Goal: Task Accomplishment & Management: Complete application form

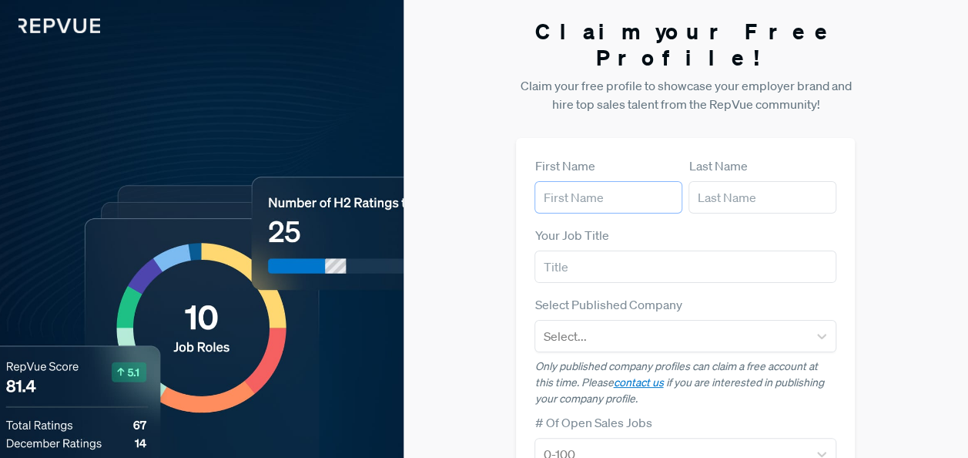
click at [572, 181] on input "text" at bounding box center [609, 197] width 148 height 32
type input "[PERSON_NAME]"
type input "Linger"
type input "Paylocity"
type input "[EMAIL_ADDRESS][DOMAIN_NAME]"
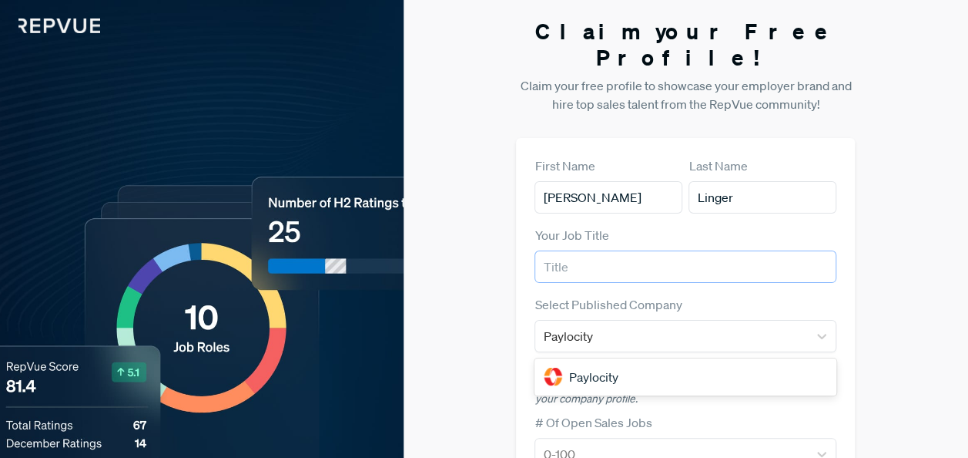
click at [652, 250] on input "text" at bounding box center [686, 266] width 302 height 32
type input "Senior marketing manager"
click at [633, 361] on div "Paylocity" at bounding box center [686, 376] width 302 height 31
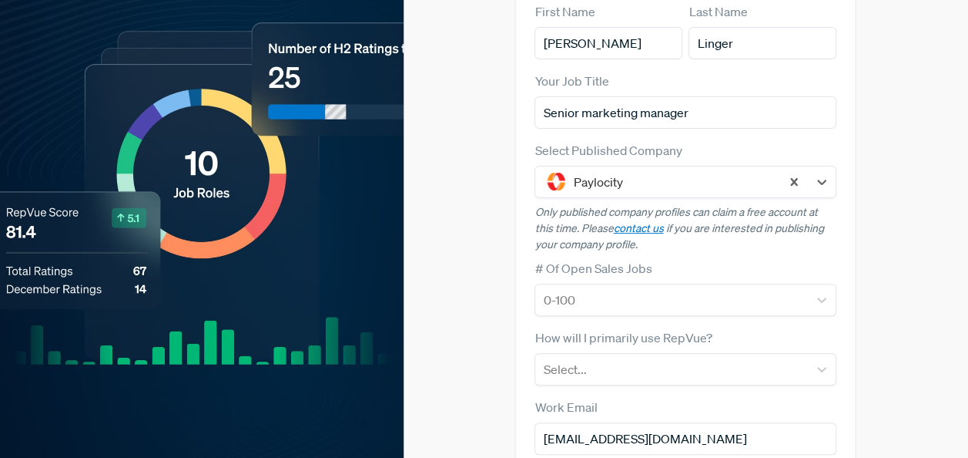
scroll to position [231, 0]
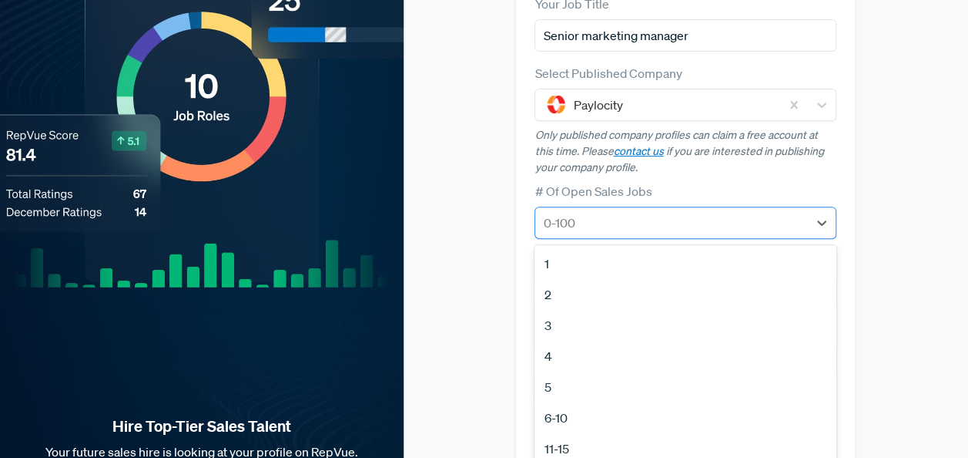
click at [710, 209] on div "0-100" at bounding box center [671, 223] width 273 height 28
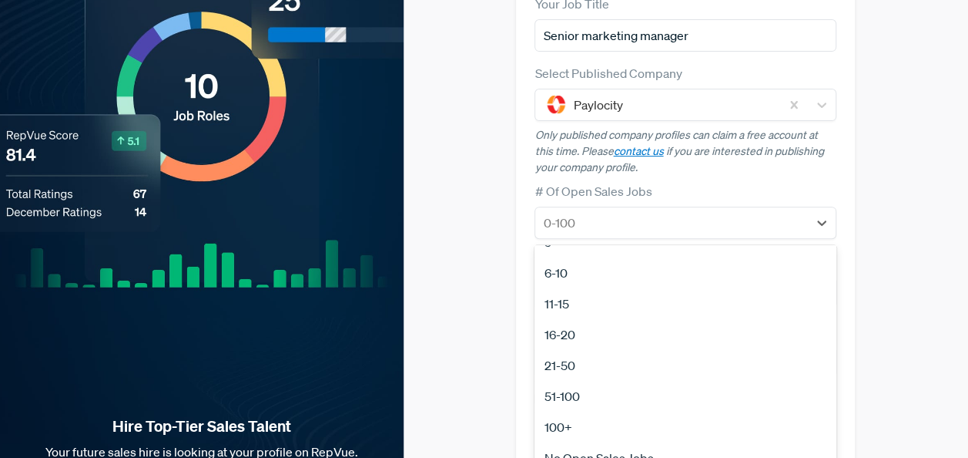
click at [695, 381] on div "51-100" at bounding box center [686, 396] width 302 height 31
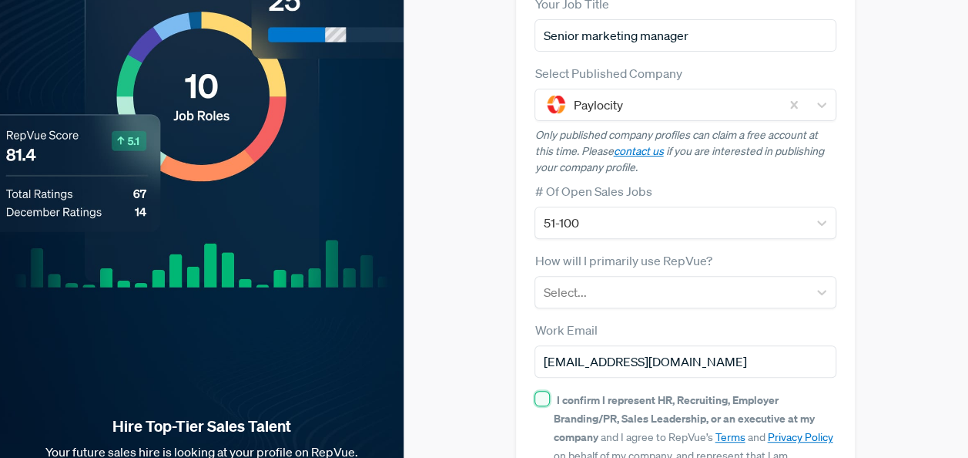
click at [545, 391] on input "I confirm I represent HR, Recruiting, Employer Branding/PR, Sales Leadership, o…" at bounding box center [542, 398] width 15 height 15
checkbox input "true"
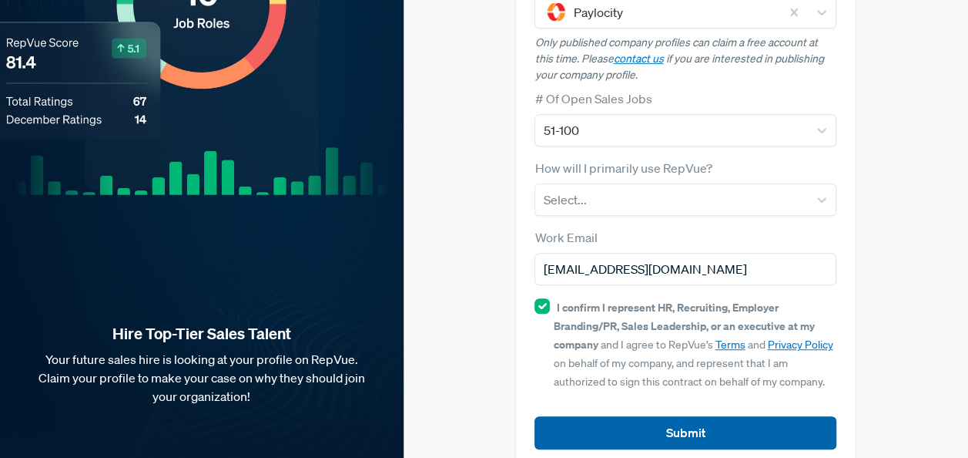
click at [620, 416] on button "Submit" at bounding box center [686, 432] width 302 height 33
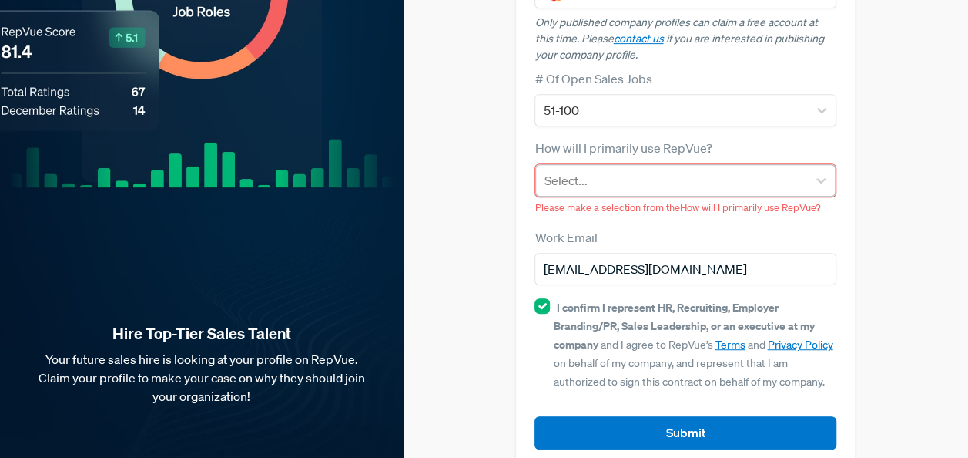
click at [576, 169] on div at bounding box center [672, 180] width 256 height 22
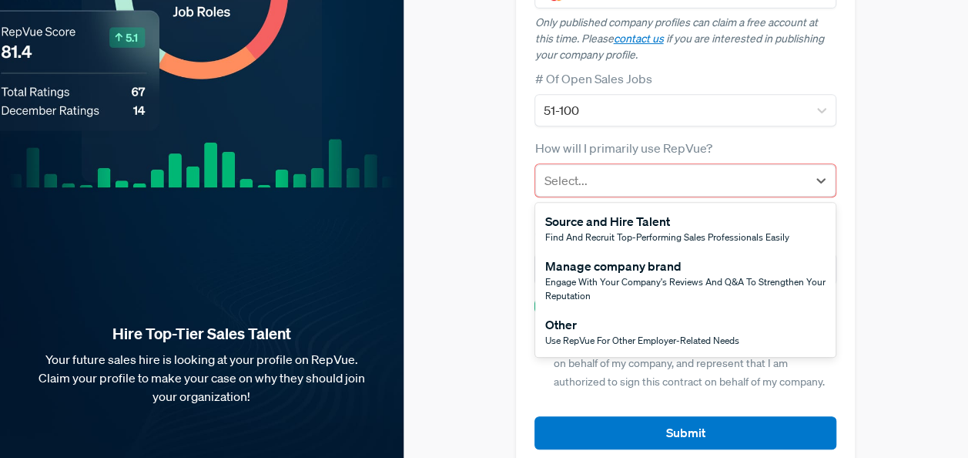
click at [616, 212] on div "Source and Hire Talent" at bounding box center [667, 221] width 244 height 18
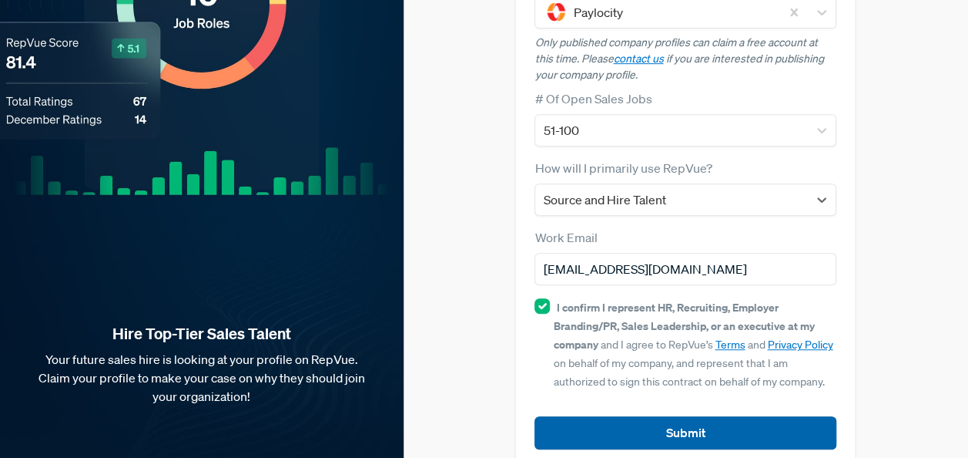
click at [678, 416] on button "Submit" at bounding box center [686, 432] width 302 height 33
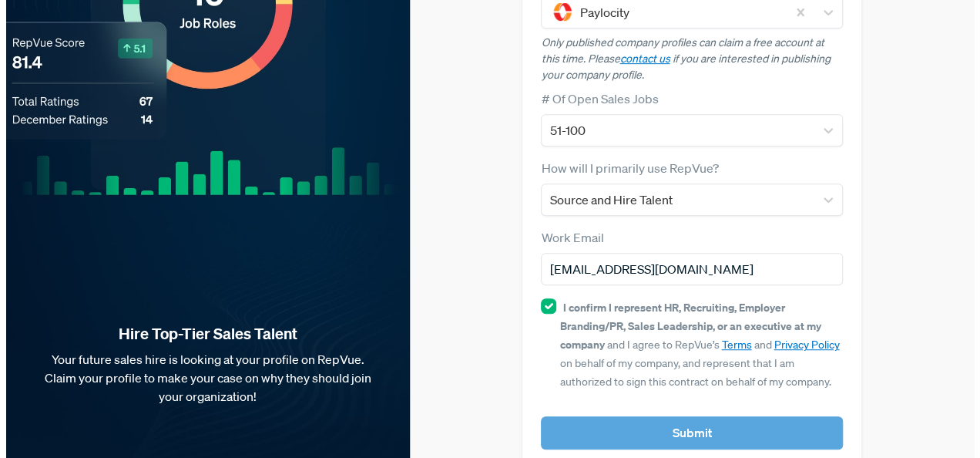
scroll to position [0, 0]
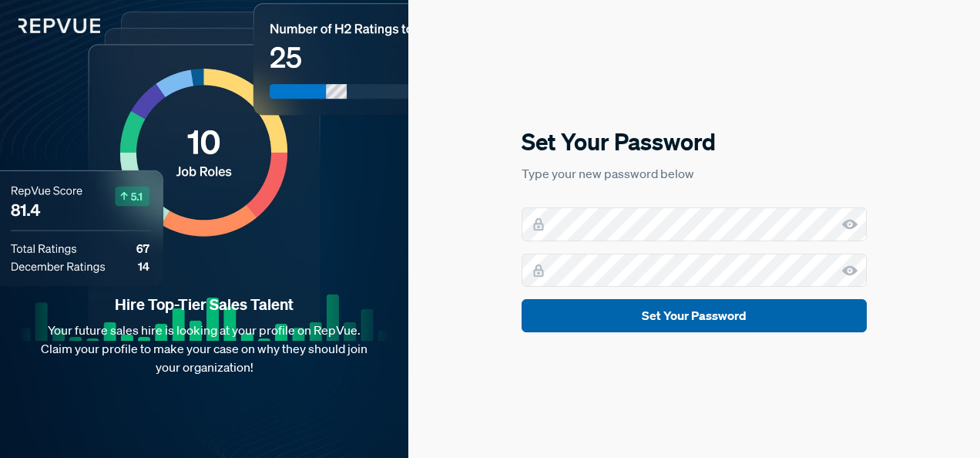
click at [689, 320] on button "Set Your Password" at bounding box center [693, 315] width 345 height 33
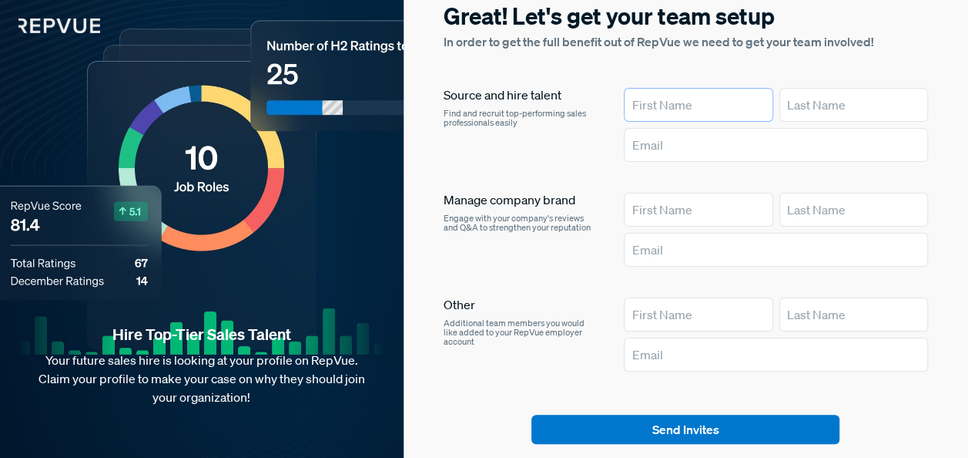
click at [666, 112] on input "text" at bounding box center [698, 105] width 149 height 34
type input "[PERSON_NAME]"
type input "Linger"
type input "[PERSON_NAME]"
type input "Linger"
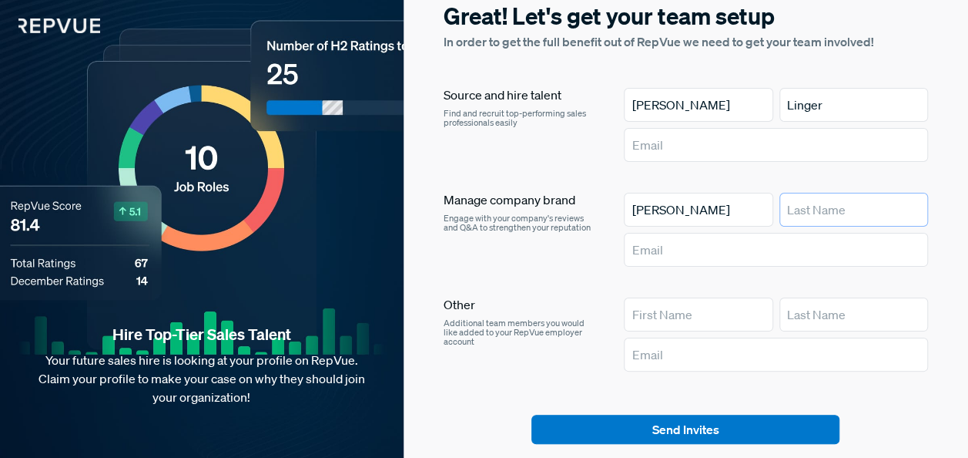
type input "[EMAIL_ADDRESS][DOMAIN_NAME]"
type input "[PERSON_NAME]"
type input "Linger"
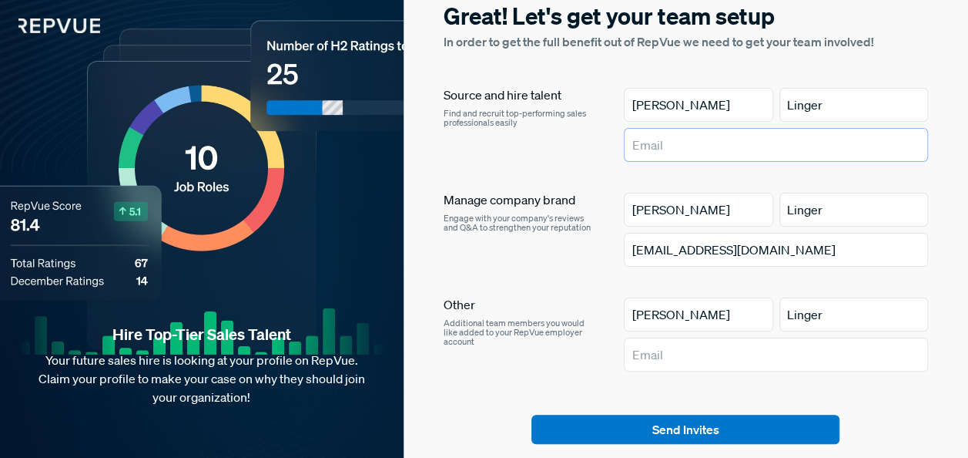
click at [692, 144] on input "text" at bounding box center [775, 145] width 303 height 34
type input "[EMAIL_ADDRESS][DOMAIN_NAME]"
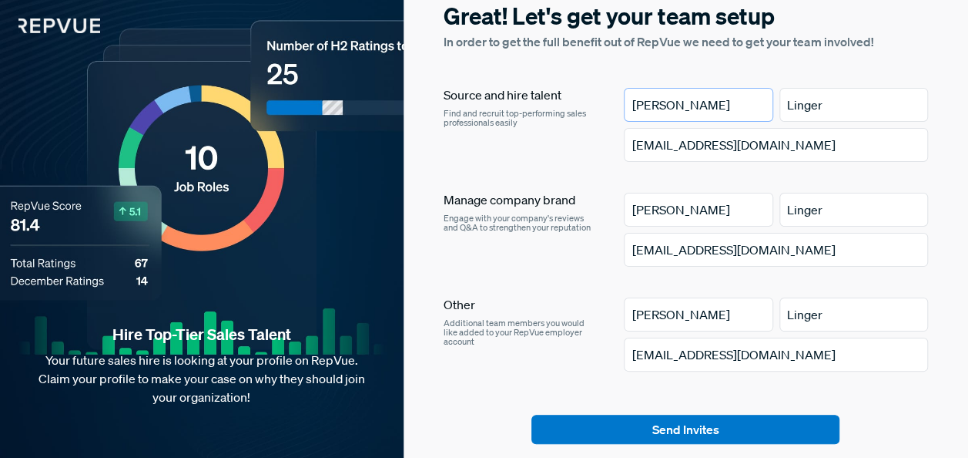
drag, startPoint x: 704, startPoint y: 102, endPoint x: 616, endPoint y: 105, distance: 87.8
click at [616, 105] on article "Source and hire talent Find and recruit top-performing sales professionals easi…" at bounding box center [686, 128] width 485 height 80
type input "Rebecca"
type input "Green"
drag, startPoint x: 660, startPoint y: 142, endPoint x: 613, endPoint y: 139, distance: 47.0
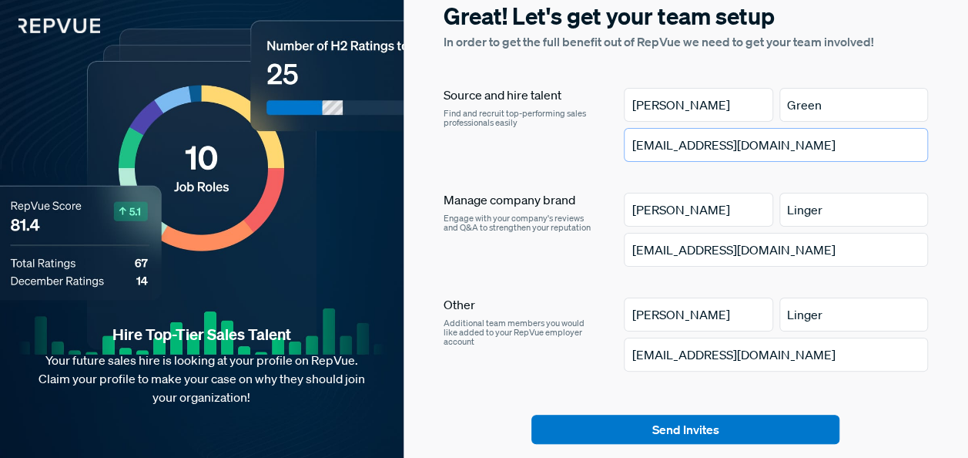
click at [613, 139] on article "Source and hire talent Find and recruit top-performing sales professionals easi…" at bounding box center [686, 128] width 485 height 80
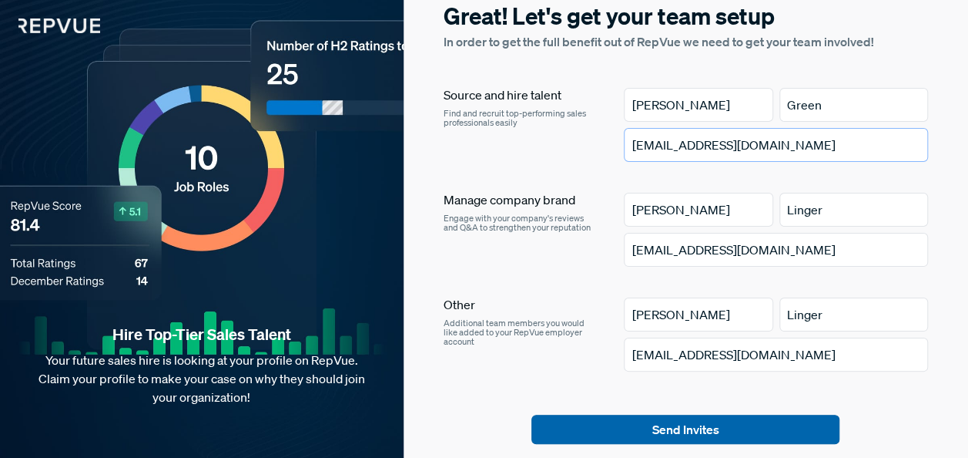
type input "rgreen@paylocity.com"
click at [718, 428] on button "Send Invites" at bounding box center [686, 428] width 308 height 29
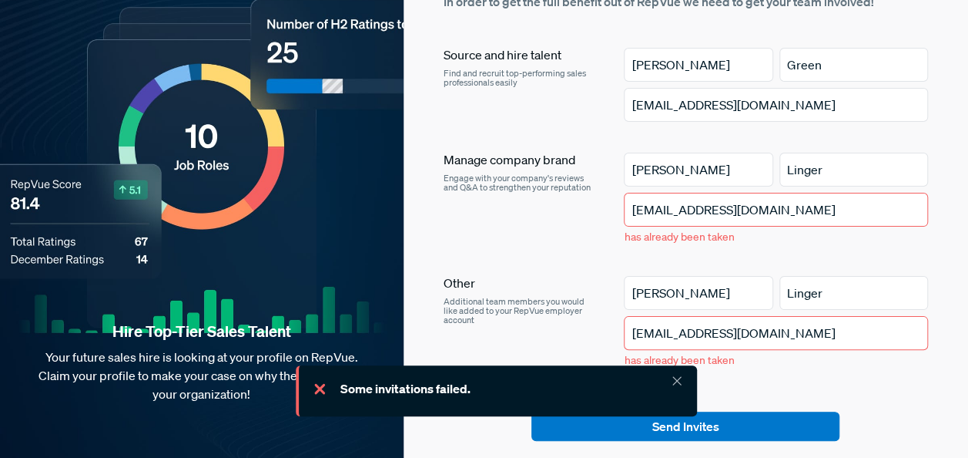
scroll to position [62, 0]
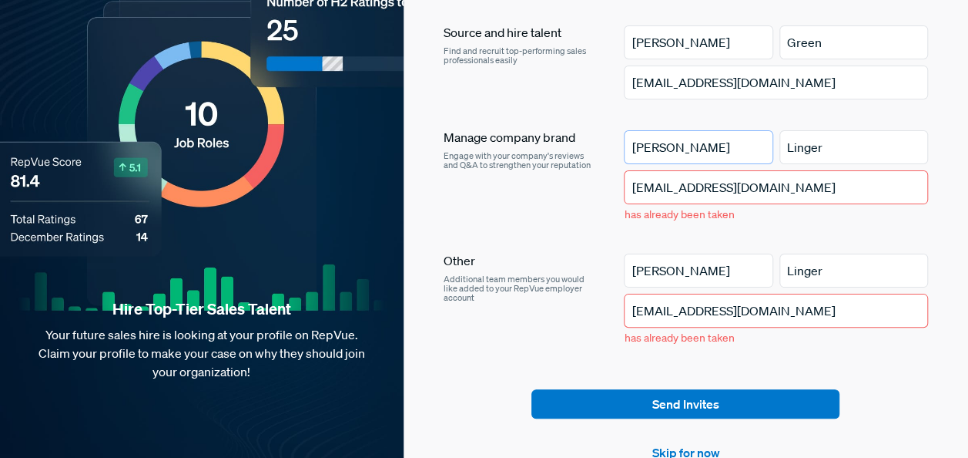
drag, startPoint x: 723, startPoint y: 150, endPoint x: 608, endPoint y: 156, distance: 114.9
click at [608, 156] on article "Manage company brand Engage with your company's reviews and Q&A to strengthen y…" at bounding box center [686, 179] width 485 height 99
drag, startPoint x: 830, startPoint y: 147, endPoint x: 719, endPoint y: 156, distance: 111.2
click at [719, 156] on div "Linger" at bounding box center [775, 147] width 303 height 34
drag, startPoint x: 693, startPoint y: 277, endPoint x: 596, endPoint y: 287, distance: 96.8
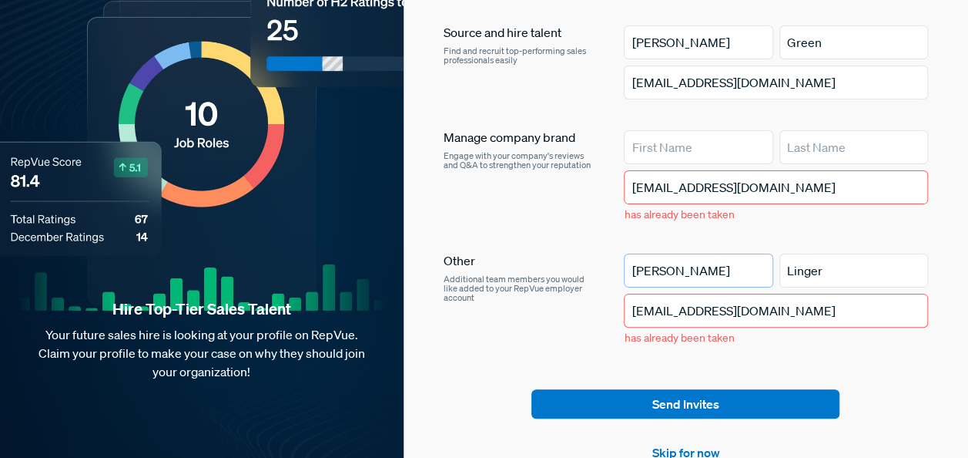
click at [596, 287] on article "Other Additional team members you would like added to your RepVue employer acco…" at bounding box center [686, 302] width 485 height 99
drag, startPoint x: 834, startPoint y: 265, endPoint x: 747, endPoint y: 280, distance: 88.3
click at [747, 280] on div "Linger" at bounding box center [775, 270] width 303 height 34
drag, startPoint x: 575, startPoint y: 337, endPoint x: 519, endPoint y: 344, distance: 56.7
click at [519, 344] on article "Other Additional team members you would like added to your RepVue employer acco…" at bounding box center [686, 302] width 485 height 99
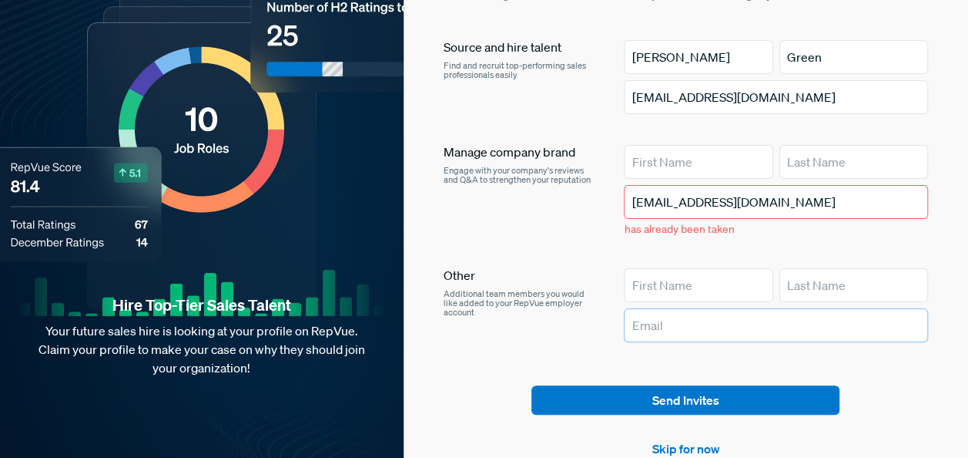
scroll to position [44, 0]
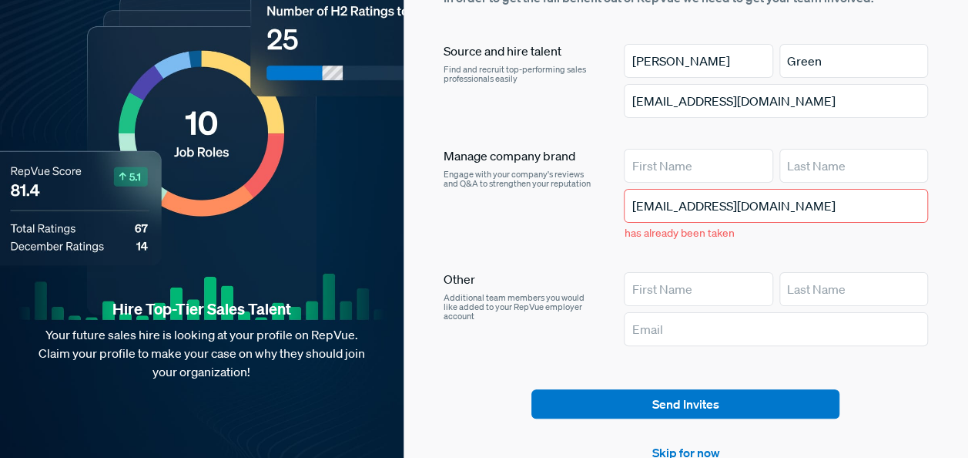
drag, startPoint x: 770, startPoint y: 207, endPoint x: 625, endPoint y: 226, distance: 145.3
click at [617, 228] on article "Manage company brand Engage with your company's reviews and Q&A to strengthen y…" at bounding box center [686, 198] width 485 height 99
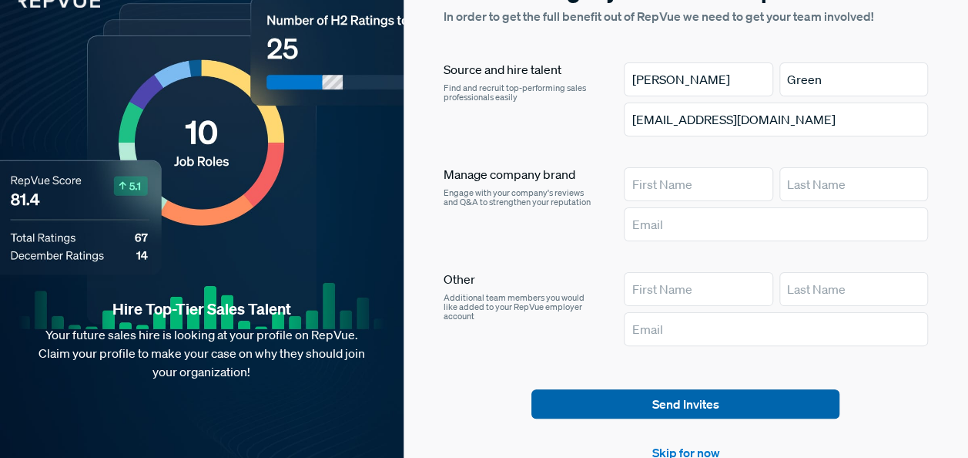
click at [646, 393] on button "Send Invites" at bounding box center [686, 403] width 308 height 29
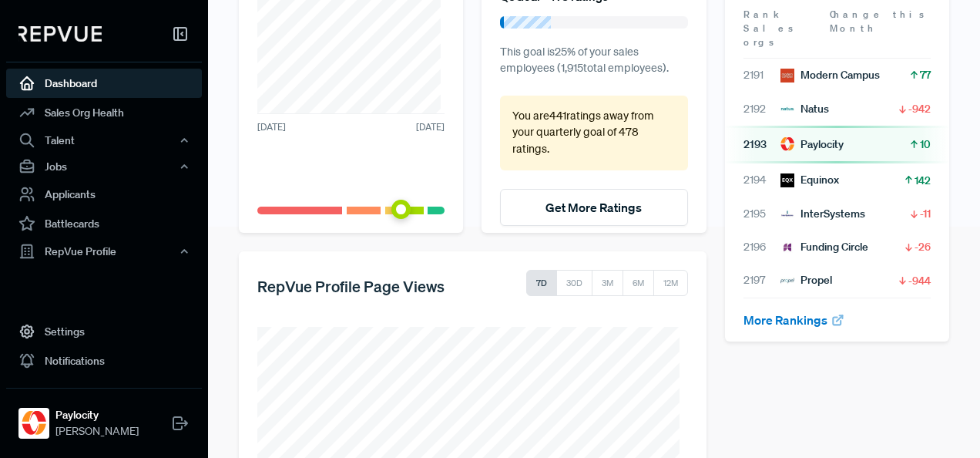
scroll to position [353, 0]
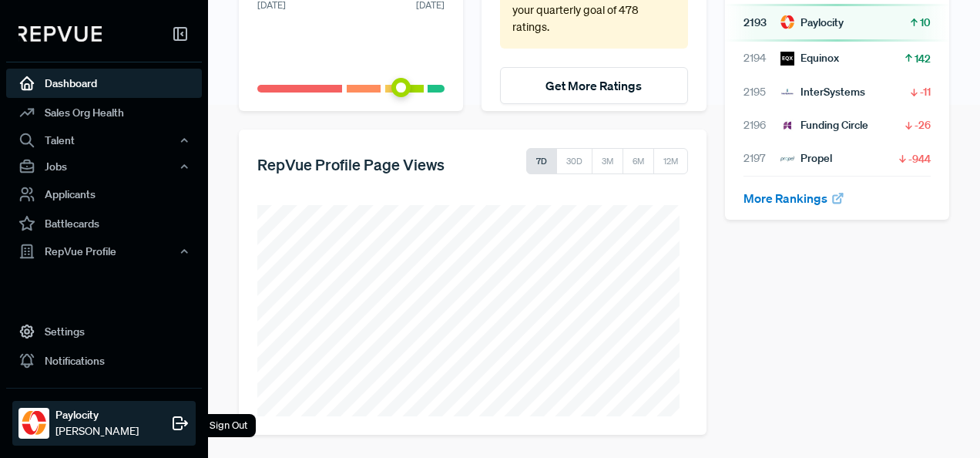
click at [173, 417] on use at bounding box center [180, 423] width 14 height 12
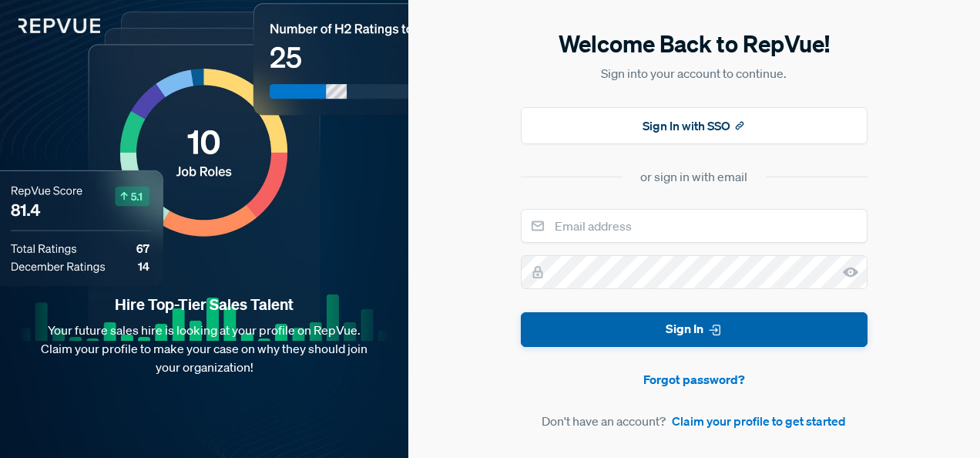
click at [675, 322] on button "Sign In" at bounding box center [694, 329] width 347 height 35
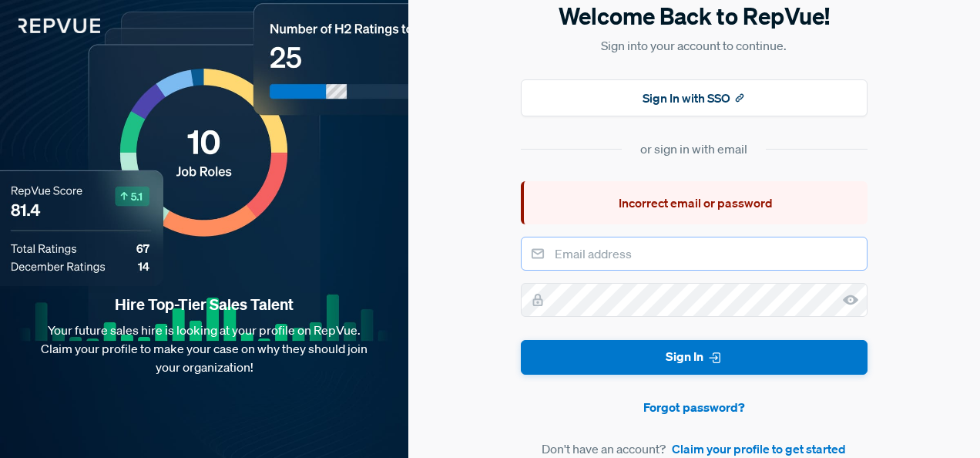
click at [577, 251] on input "email" at bounding box center [694, 253] width 347 height 34
click at [577, 250] on input "email" at bounding box center [694, 253] width 347 height 34
type input "[EMAIL_ADDRESS][DOMAIN_NAME]"
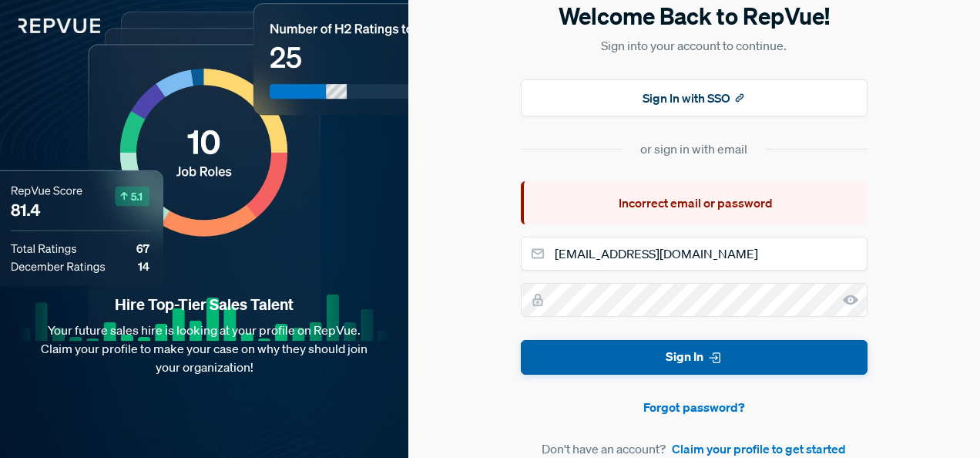
click at [602, 354] on button "Sign In" at bounding box center [694, 357] width 347 height 35
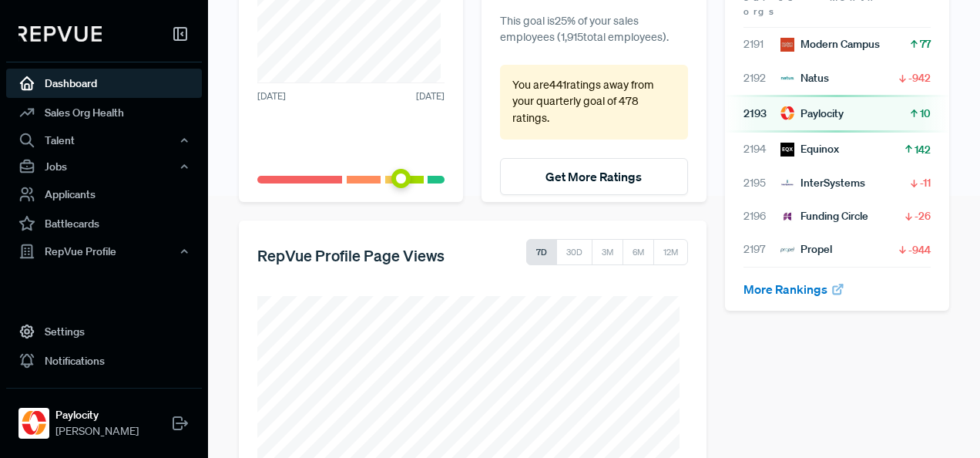
scroll to position [308, 0]
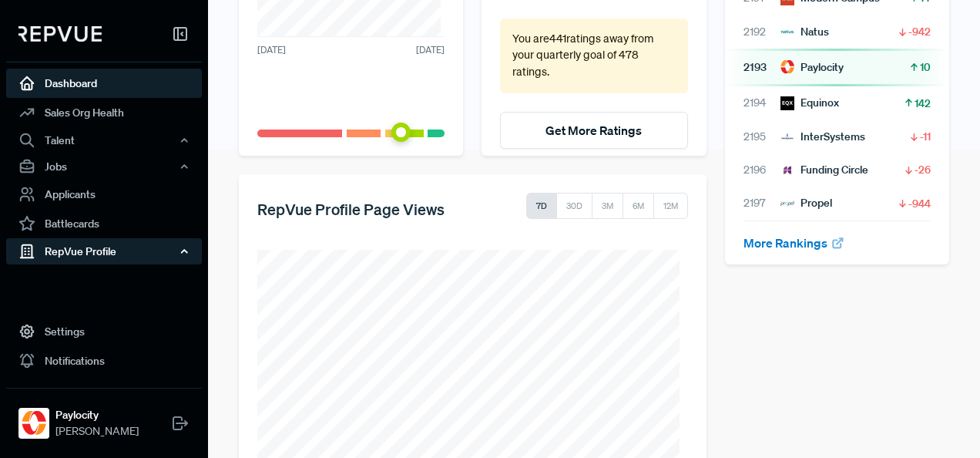
click at [173, 246] on div "RepVue Profile" at bounding box center [104, 251] width 196 height 26
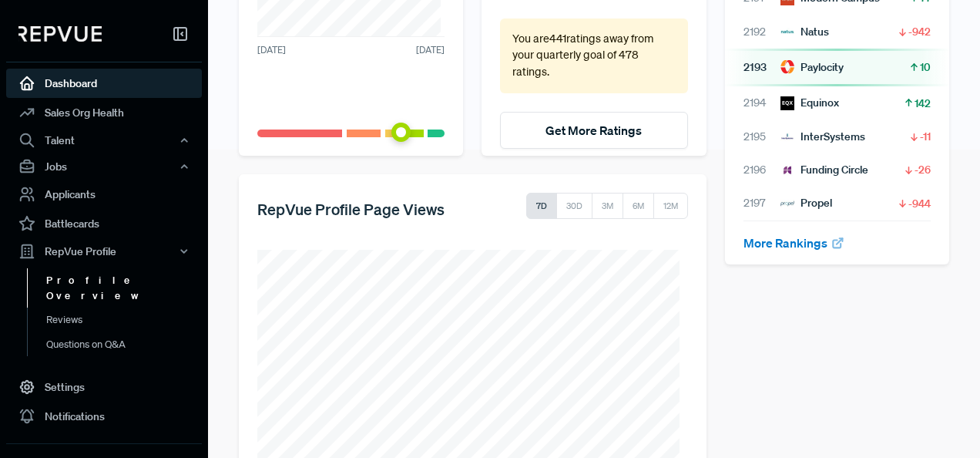
click at [109, 283] on link "Profile Overview" at bounding box center [125, 287] width 196 height 39
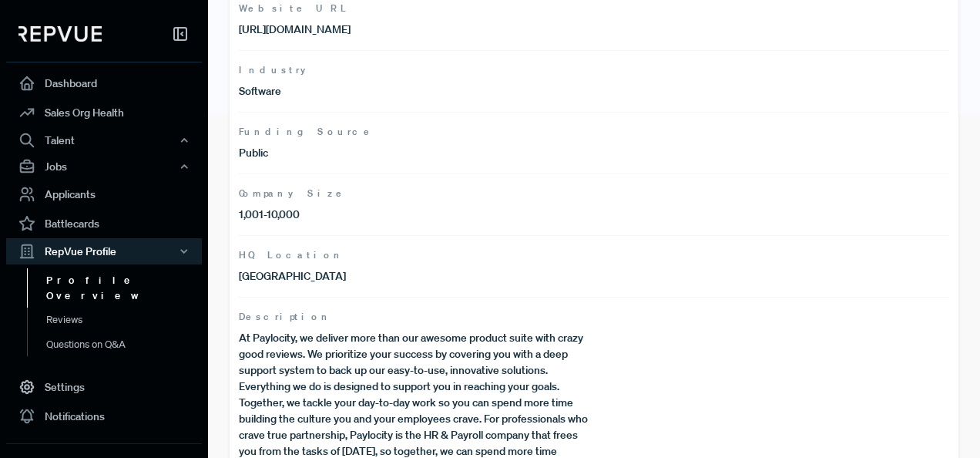
scroll to position [374, 0]
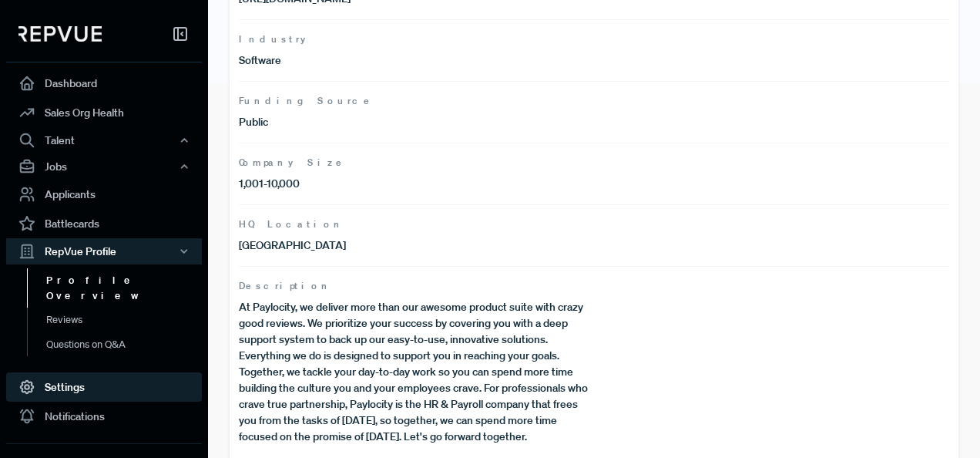
click at [99, 372] on link "Settings" at bounding box center [104, 386] width 196 height 29
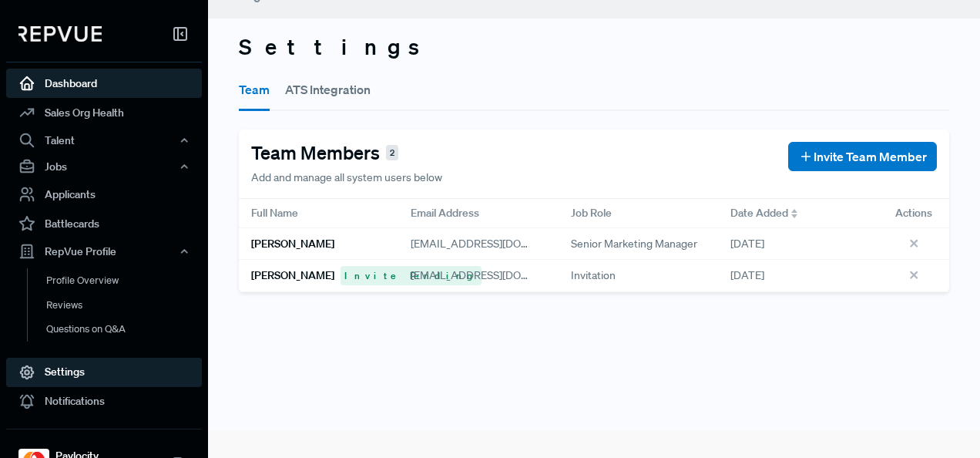
click at [110, 75] on link "Dashboard" at bounding box center [104, 83] width 196 height 29
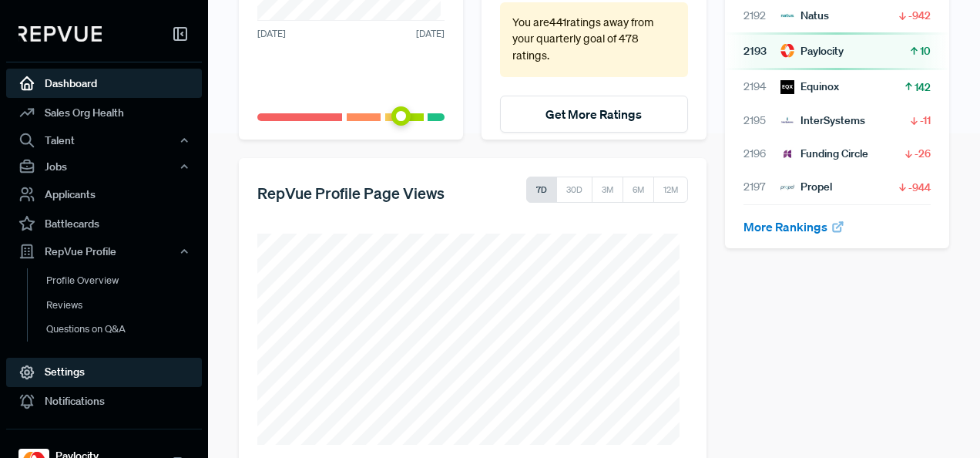
scroll to position [353, 0]
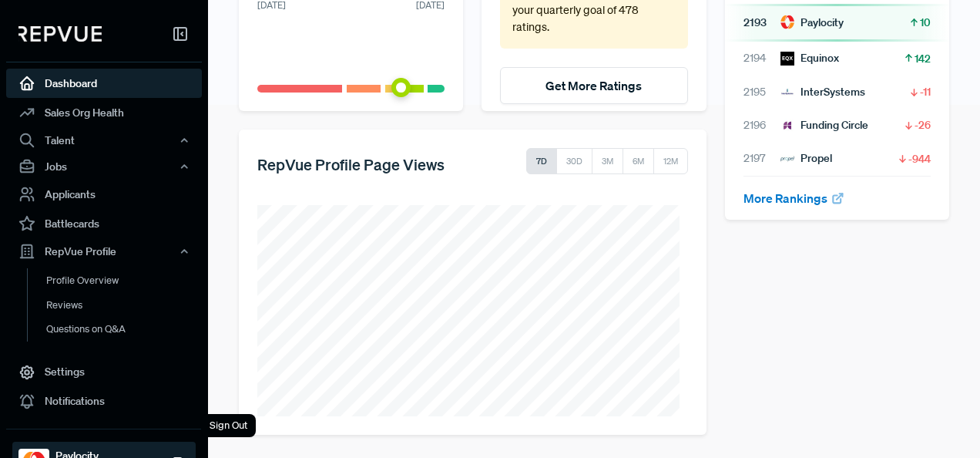
click at [66, 448] on strong "Paylocity" at bounding box center [96, 456] width 83 height 16
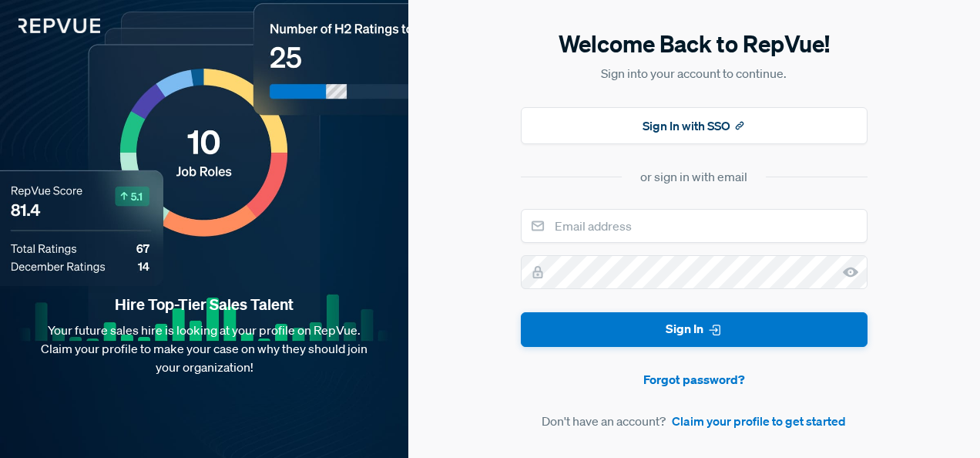
type input "[EMAIL_ADDRESS][DOMAIN_NAME]"
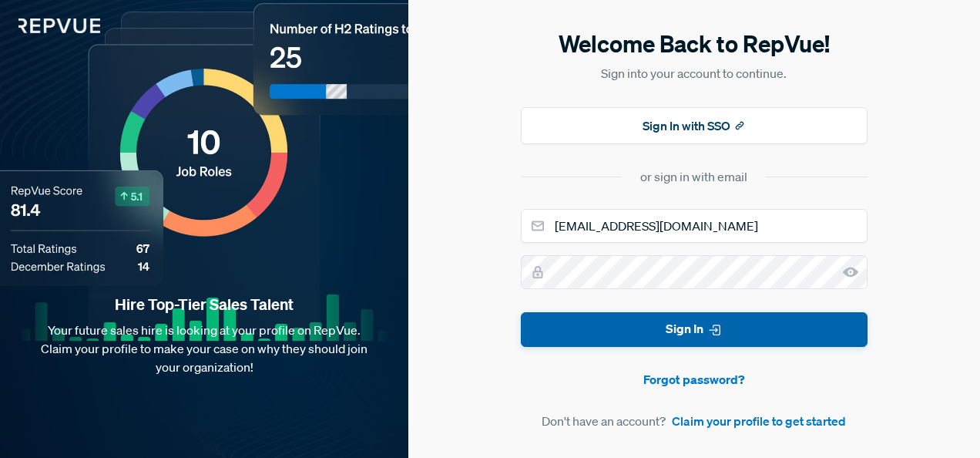
click at [589, 318] on button "Sign In" at bounding box center [694, 329] width 347 height 35
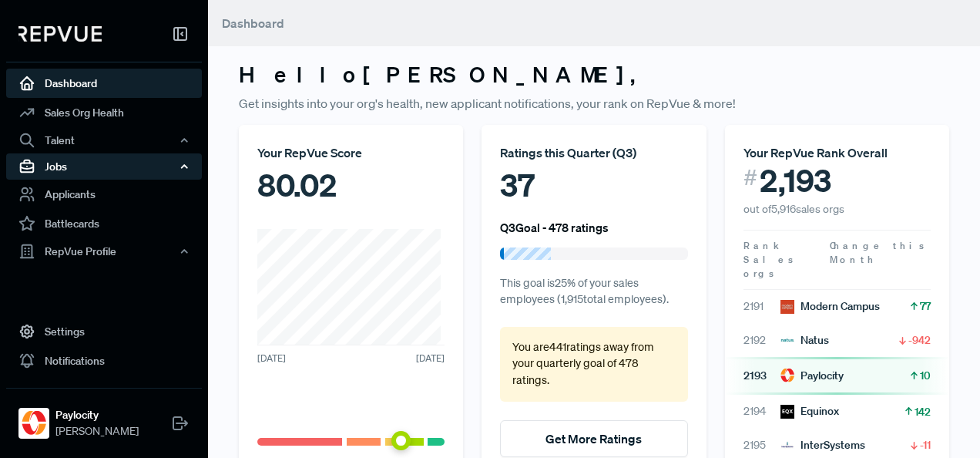
click at [69, 172] on div "Jobs" at bounding box center [104, 166] width 196 height 26
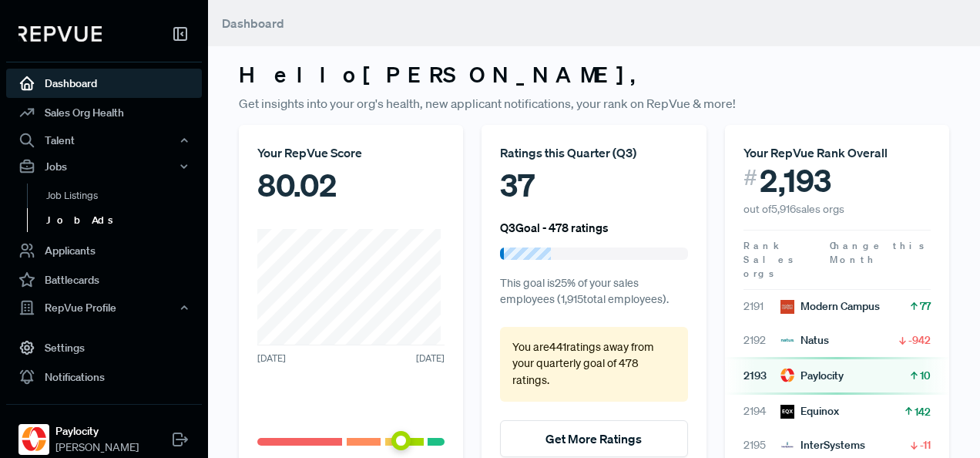
click at [67, 218] on link "Job Ads" at bounding box center [125, 220] width 196 height 25
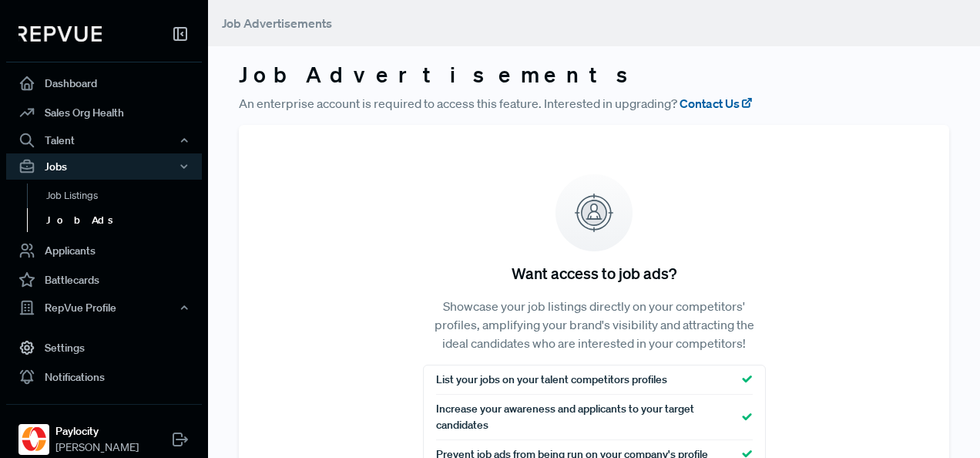
click at [732, 99] on link "Contact Us" at bounding box center [716, 103] width 74 height 18
